Goal: Information Seeking & Learning: Find specific fact

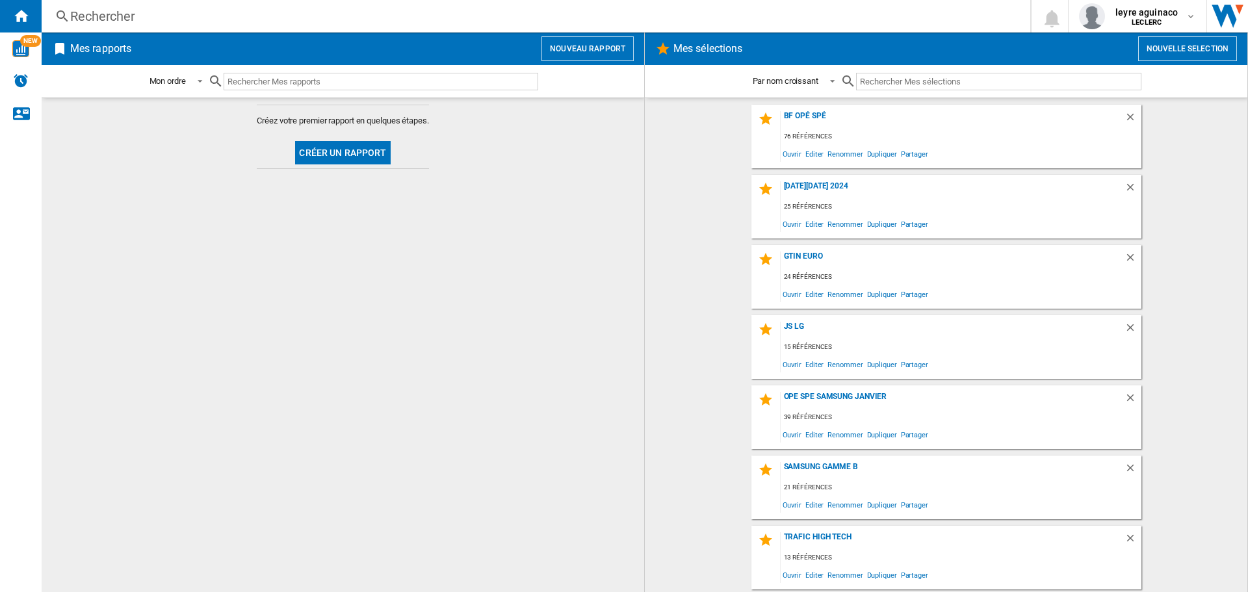
click at [373, 23] on div "Rechercher" at bounding box center [533, 16] width 927 height 18
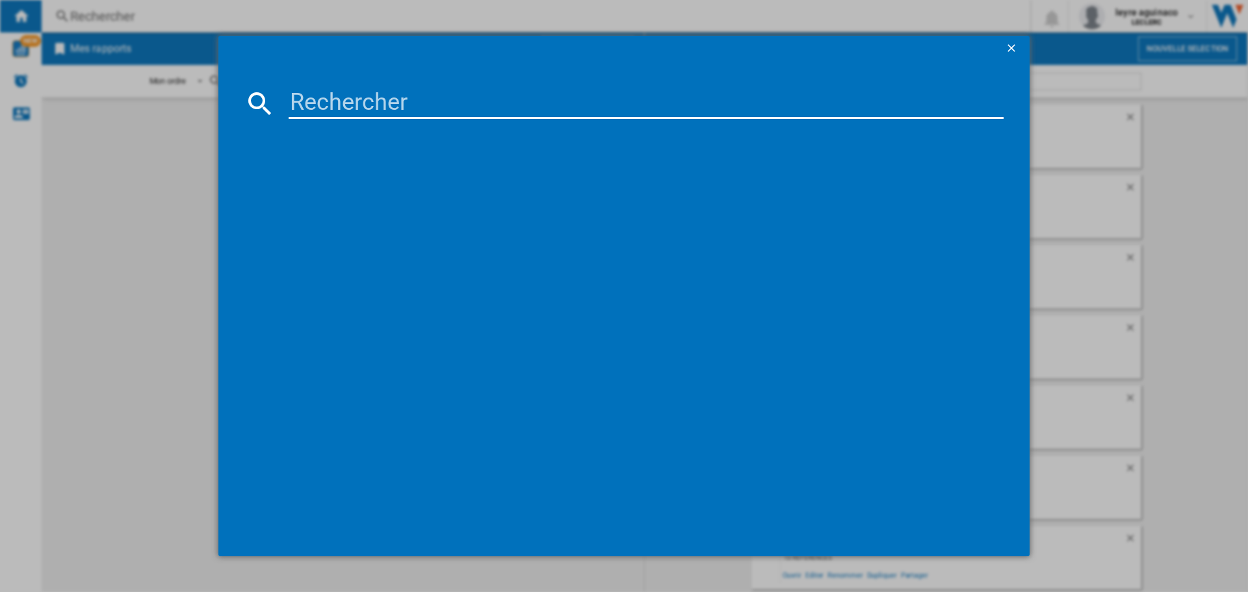
drag, startPoint x: 369, startPoint y: 81, endPoint x: 367, endPoint y: 97, distance: 15.7
click at [369, 90] on md-dialog-content at bounding box center [623, 309] width 811 height 495
click at [369, 101] on input at bounding box center [646, 103] width 715 height 31
click at [396, 114] on input at bounding box center [646, 103] width 715 height 31
click at [298, 98] on input at bounding box center [646, 103] width 715 height 31
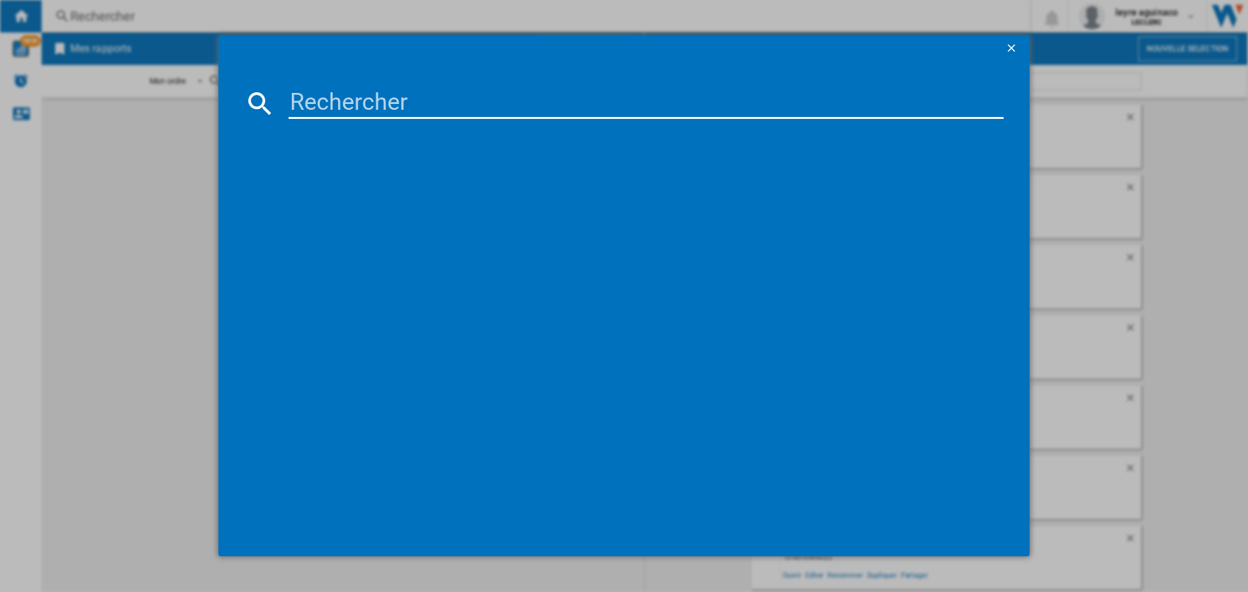
click at [319, 210] on div at bounding box center [623, 328] width 759 height 406
click at [322, 106] on input at bounding box center [646, 103] width 715 height 31
paste input "8806097124153"
type input "8806097124153"
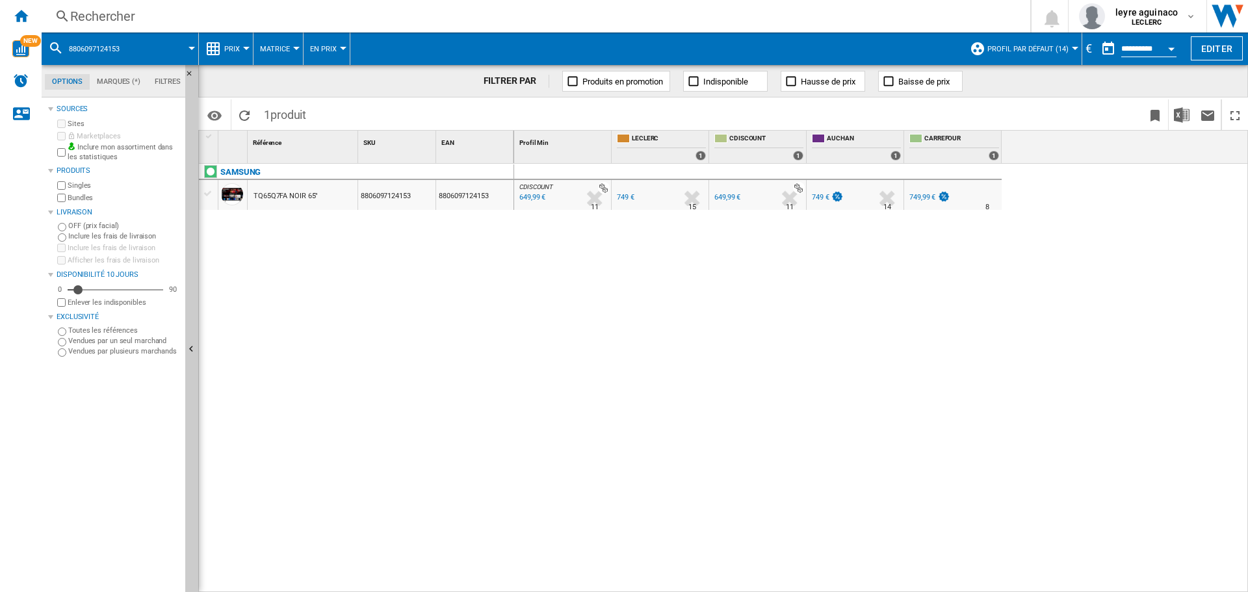
click at [529, 199] on div "649,99 €" at bounding box center [532, 197] width 28 height 13
